Goal: Information Seeking & Learning: Learn about a topic

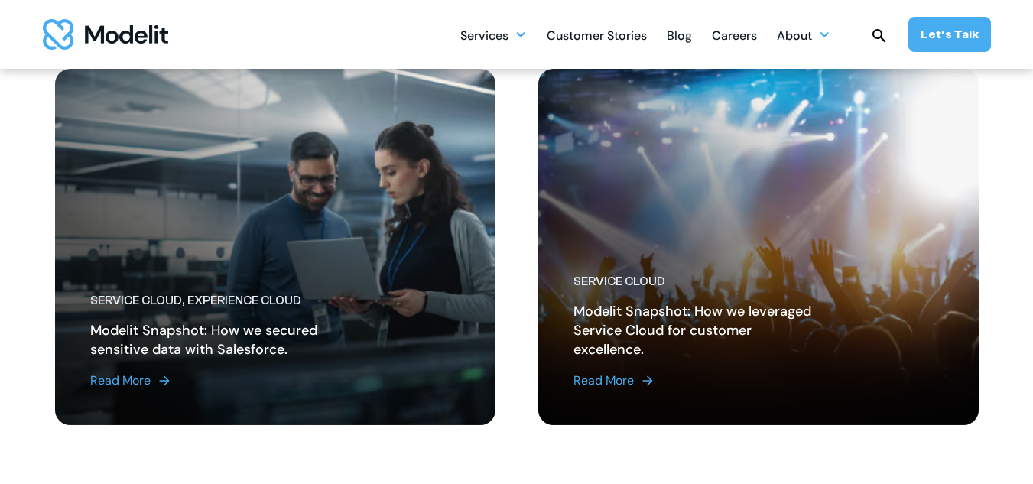
scroll to position [1580, 0]
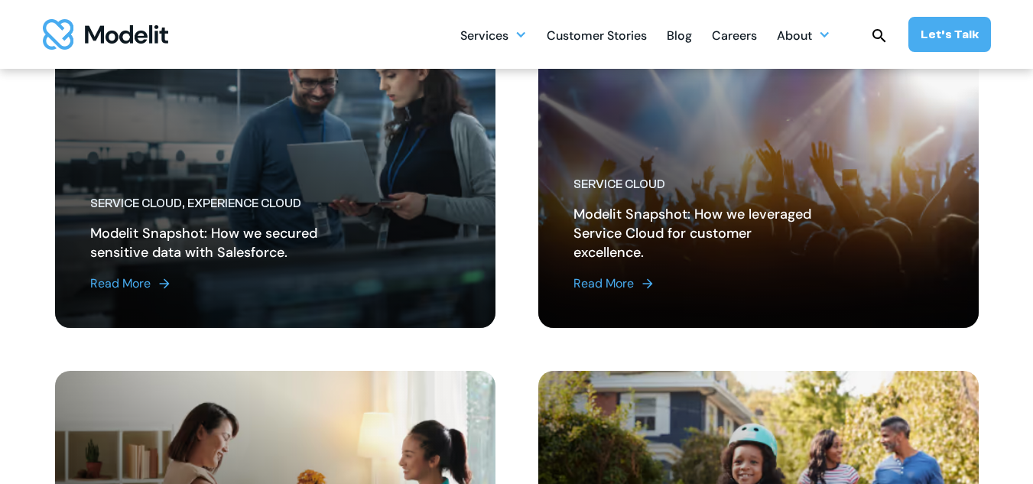
click at [718, 284] on link "Read More" at bounding box center [695, 283] width 245 height 18
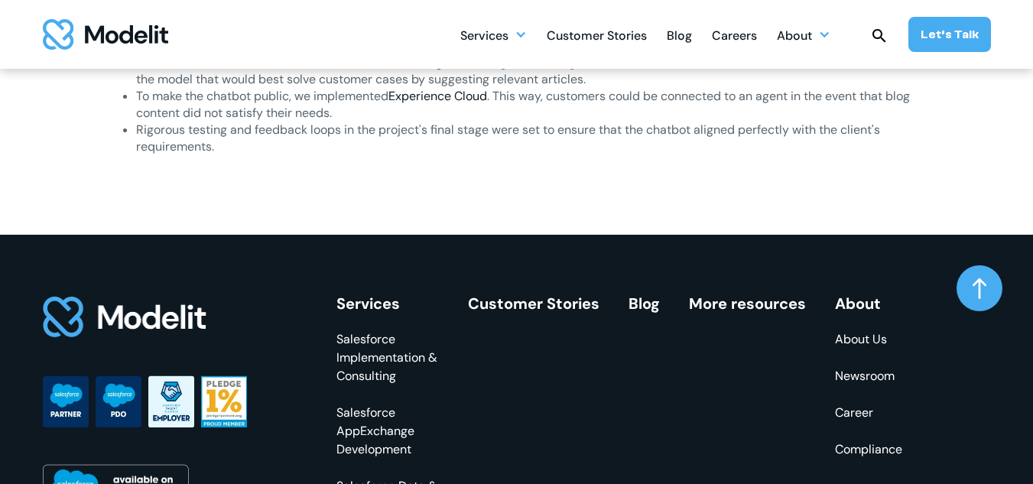
scroll to position [1427, 0]
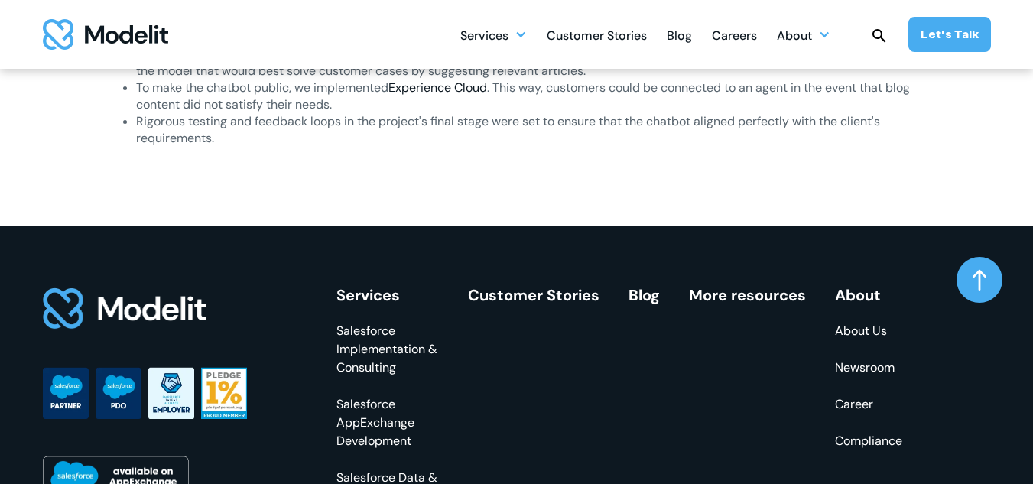
click at [976, 273] on img at bounding box center [980, 279] width 14 height 21
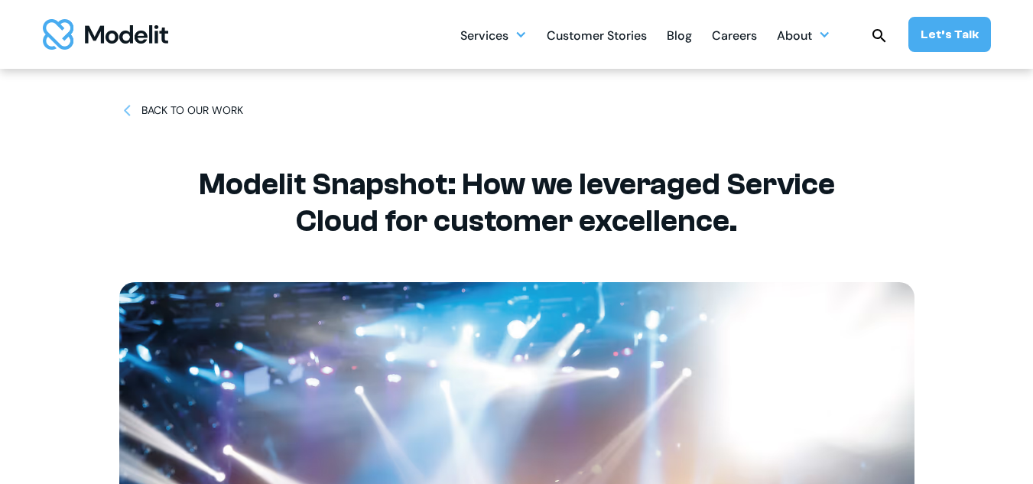
scroll to position [0, 0]
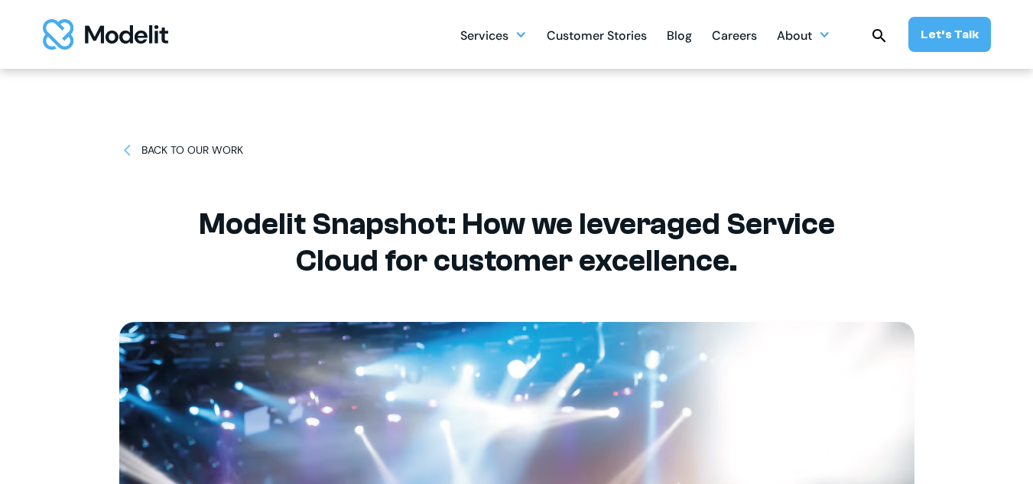
click at [124, 153] on img at bounding box center [127, 150] width 16 height 16
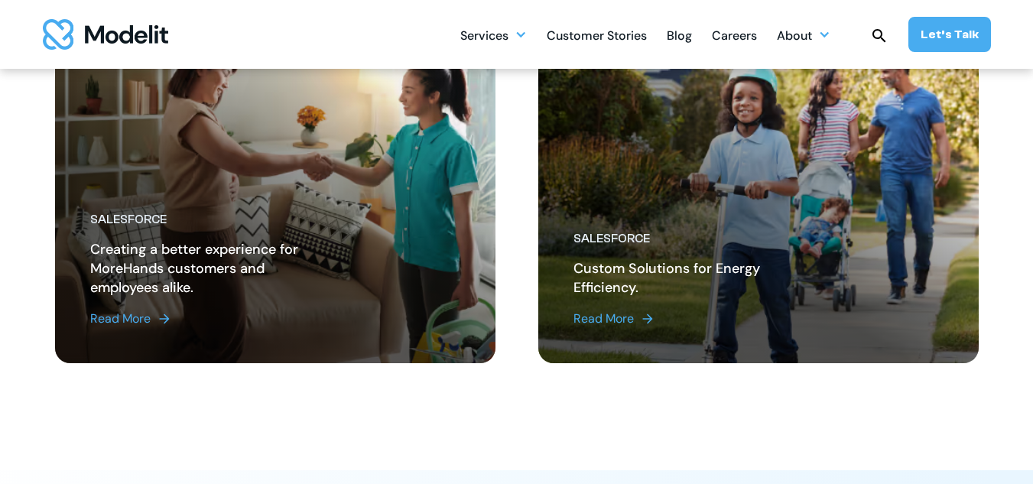
scroll to position [1988, 0]
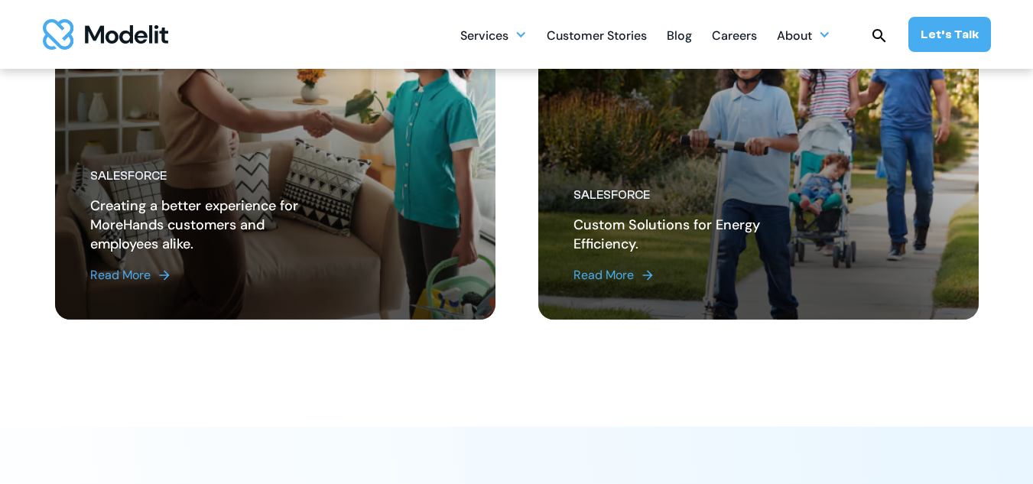
click at [613, 274] on div "Read More" at bounding box center [603, 275] width 60 height 18
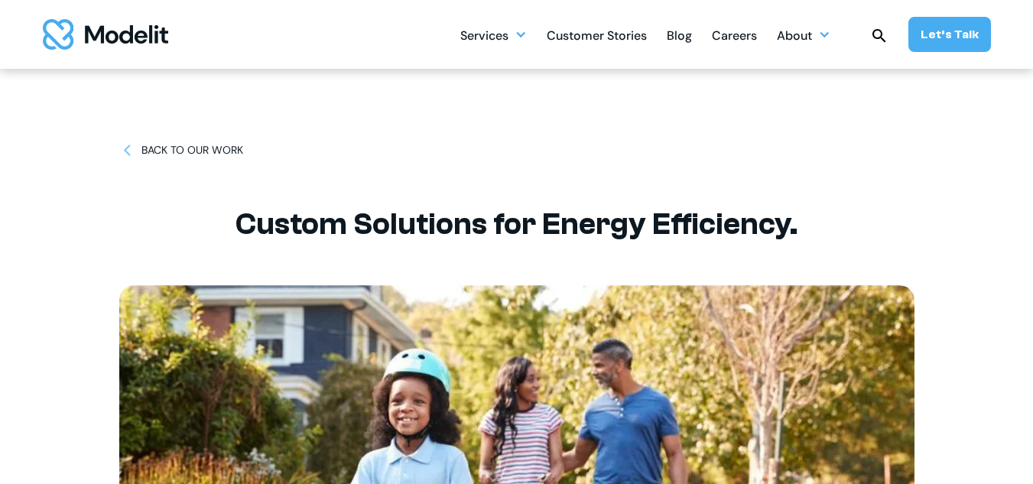
drag, startPoint x: 178, startPoint y: 154, endPoint x: 181, endPoint y: 144, distance: 11.1
click at [178, 154] on div "BACK TO OUR WORK" at bounding box center [192, 150] width 102 height 16
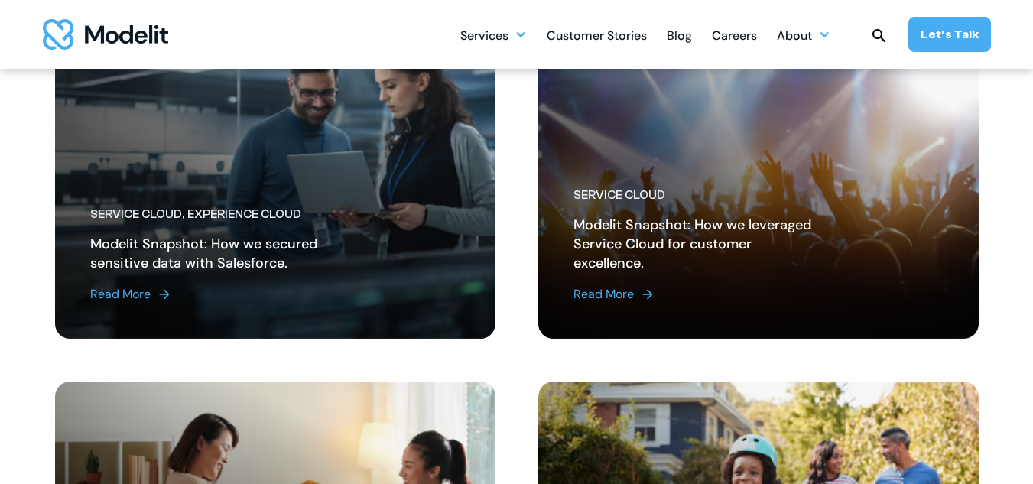
scroll to position [1580, 0]
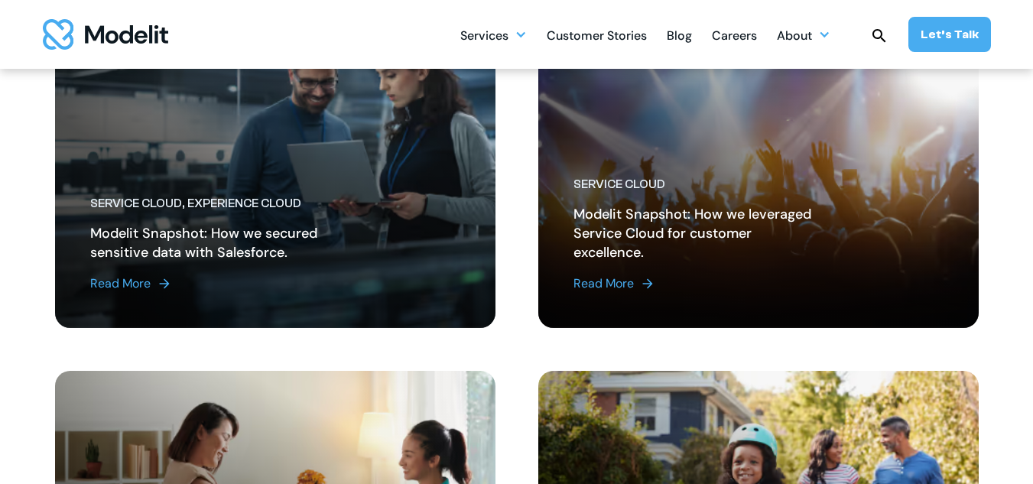
click at [597, 284] on div "Read More" at bounding box center [603, 283] width 60 height 18
